Goal: Find specific page/section

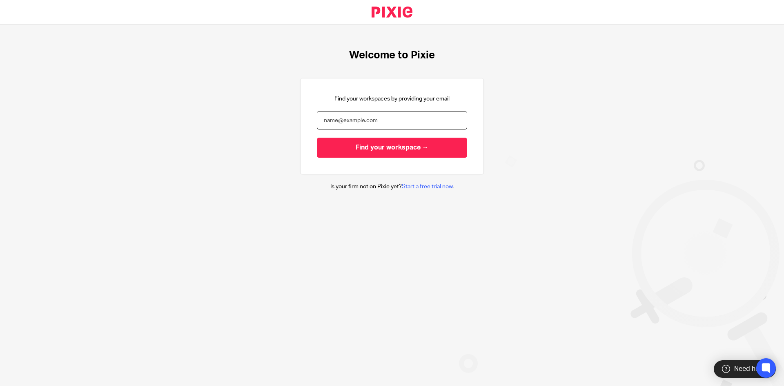
click at [390, 117] on input "email" at bounding box center [392, 120] width 150 height 18
type input "stavros.pratsas@cosbookkeeping.co.uk"
click at [317, 138] on input "Find your workspace →" at bounding box center [392, 148] width 150 height 20
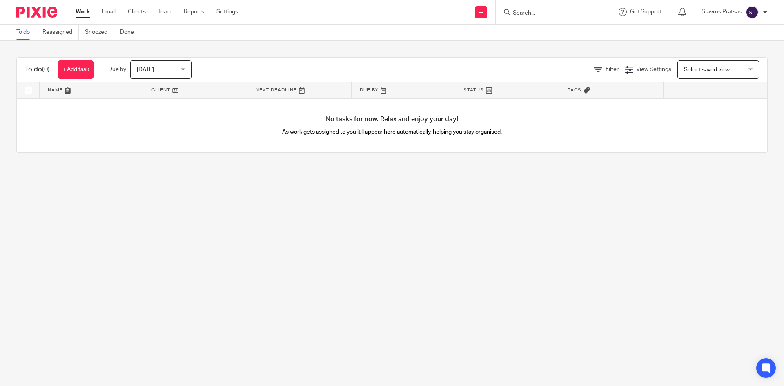
drag, startPoint x: 543, startPoint y: 4, endPoint x: 540, endPoint y: 8, distance: 4.3
click at [541, 7] on div at bounding box center [553, 12] width 114 height 24
click at [536, 14] on input "Search" at bounding box center [549, 13] width 74 height 7
type input "advance"
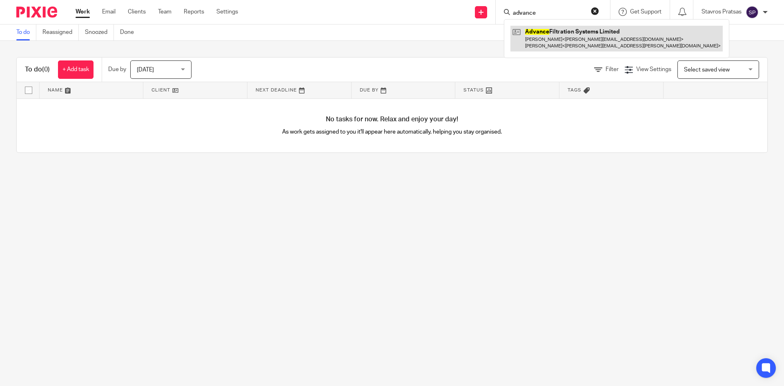
click at [527, 38] on link at bounding box center [617, 38] width 212 height 25
